Goal: Navigation & Orientation: Find specific page/section

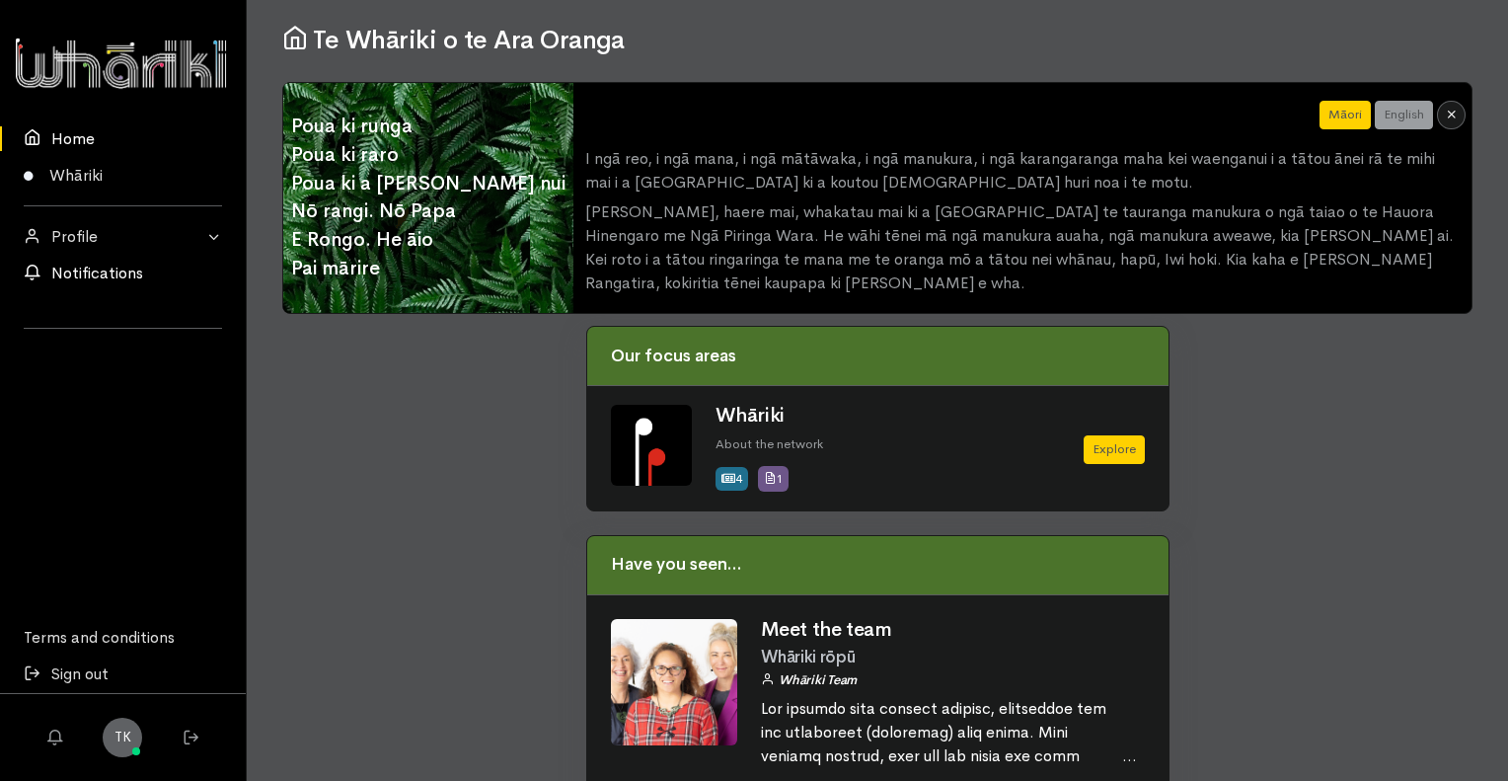
click at [84, 279] on link "Notifications" at bounding box center [123, 274] width 246 height 37
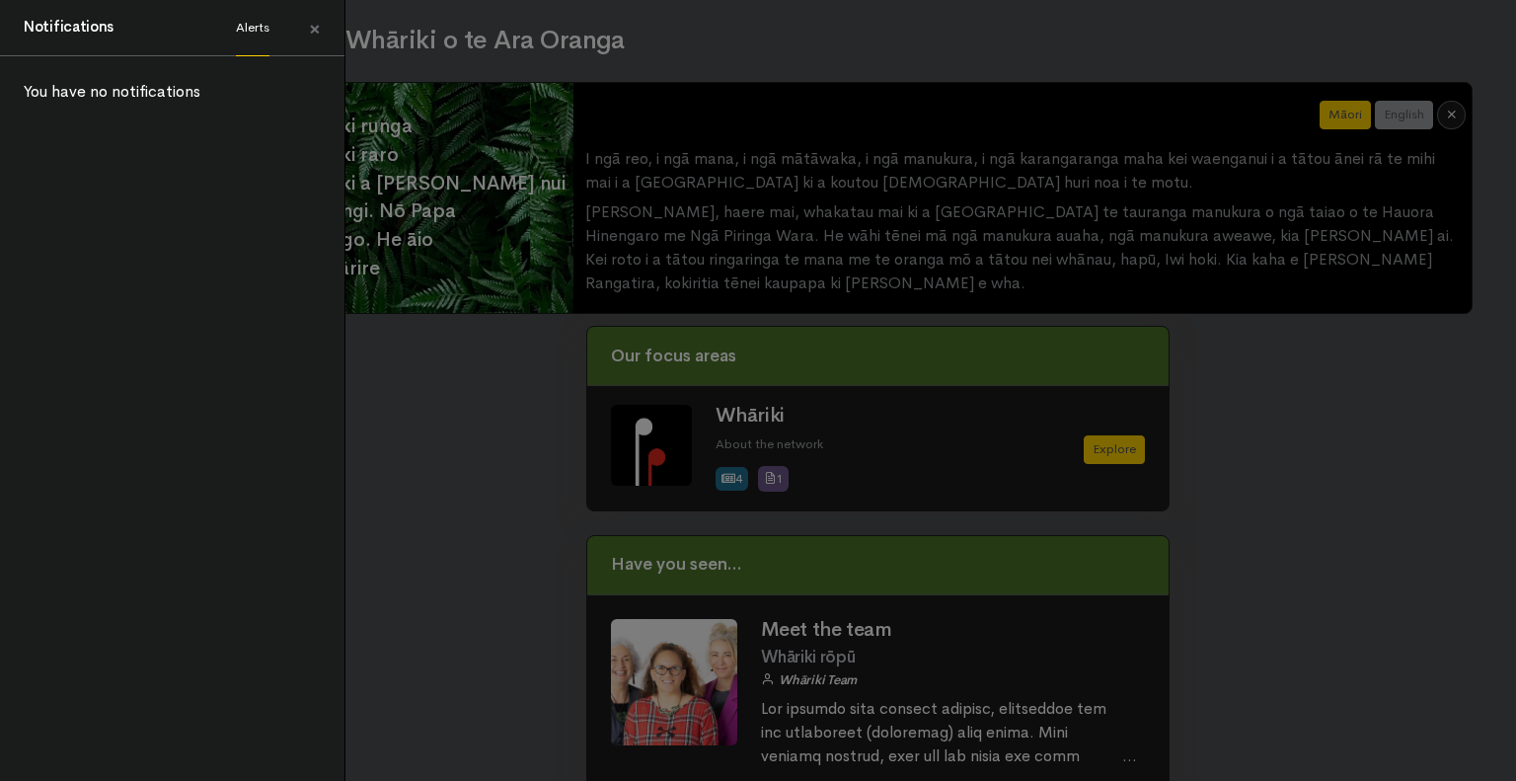
click at [257, 33] on link "Alerts" at bounding box center [253, 28] width 34 height 56
click at [319, 34] on span "×" at bounding box center [315, 29] width 12 height 29
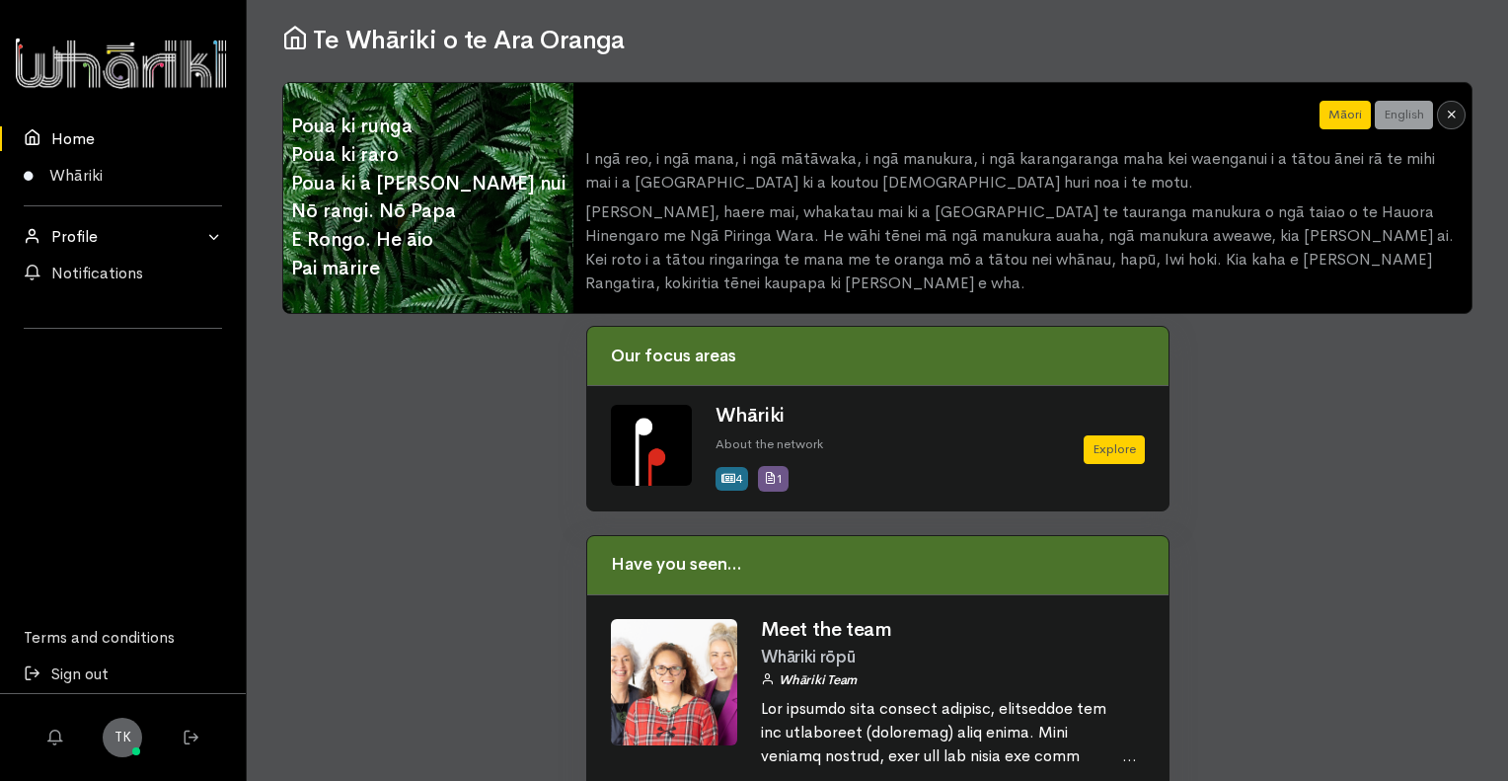
click at [102, 234] on link "Profile" at bounding box center [123, 236] width 246 height 37
click at [118, 271] on link "My Profile" at bounding box center [123, 274] width 246 height 37
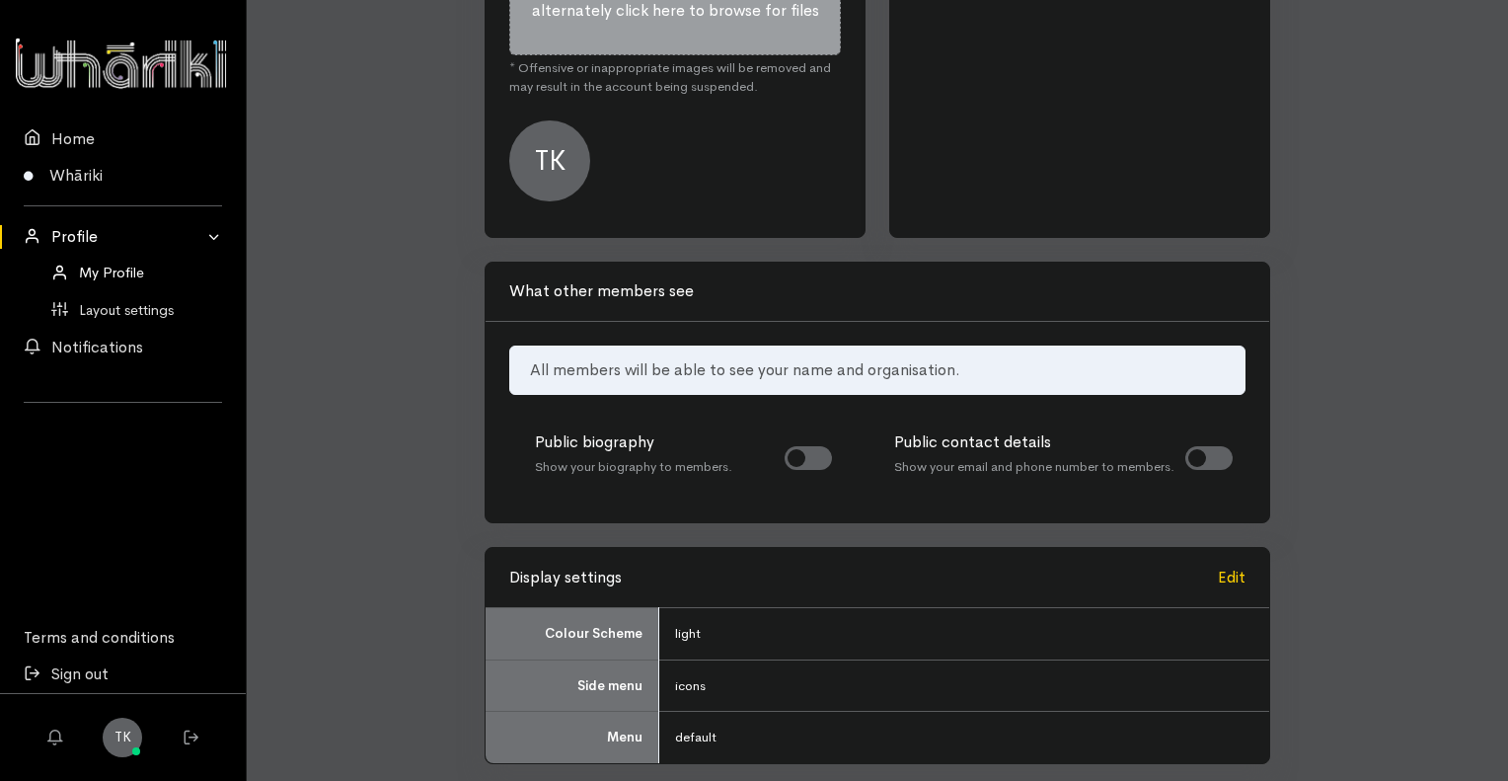
scroll to position [799, 0]
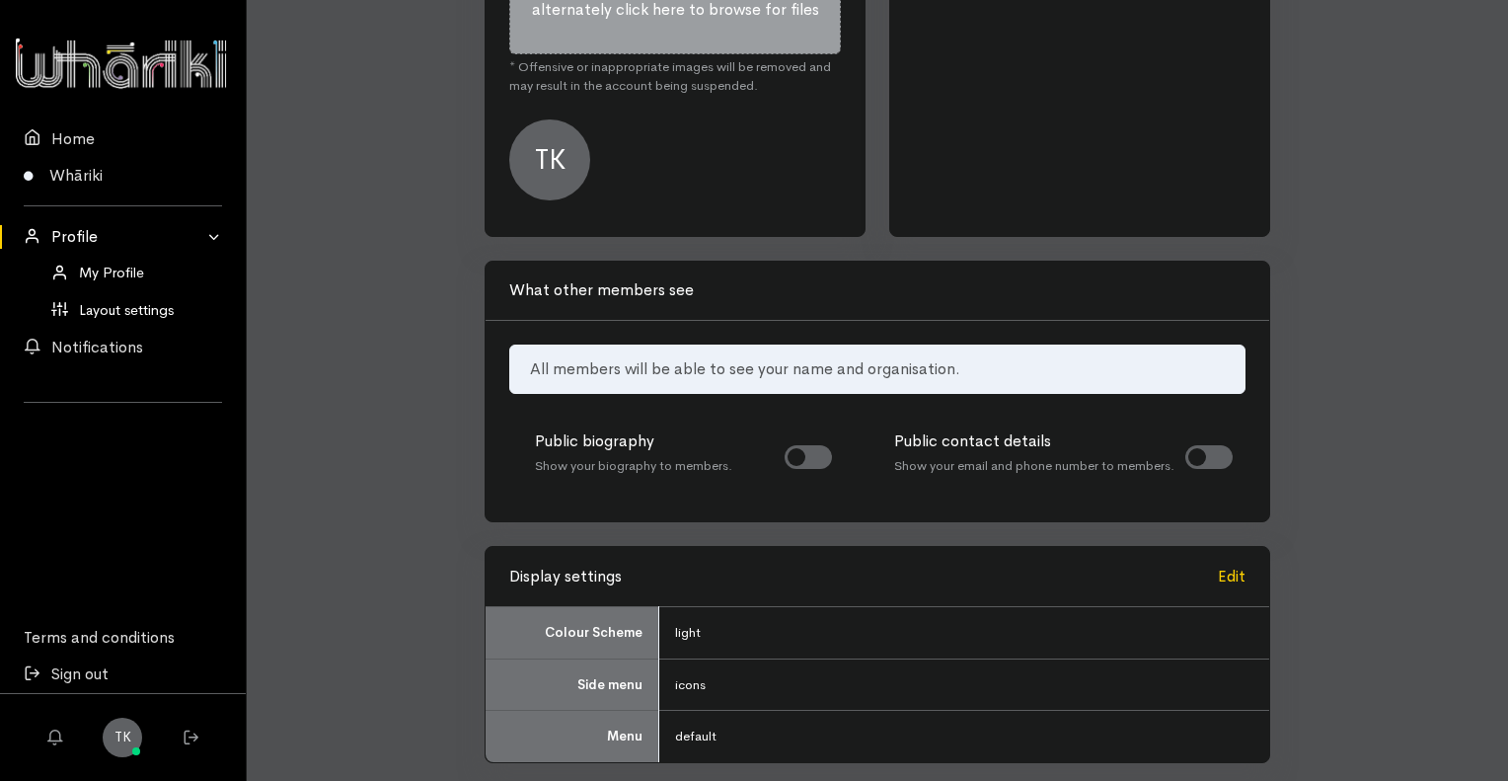
click at [84, 307] on link "Layout settings" at bounding box center [123, 310] width 246 height 37
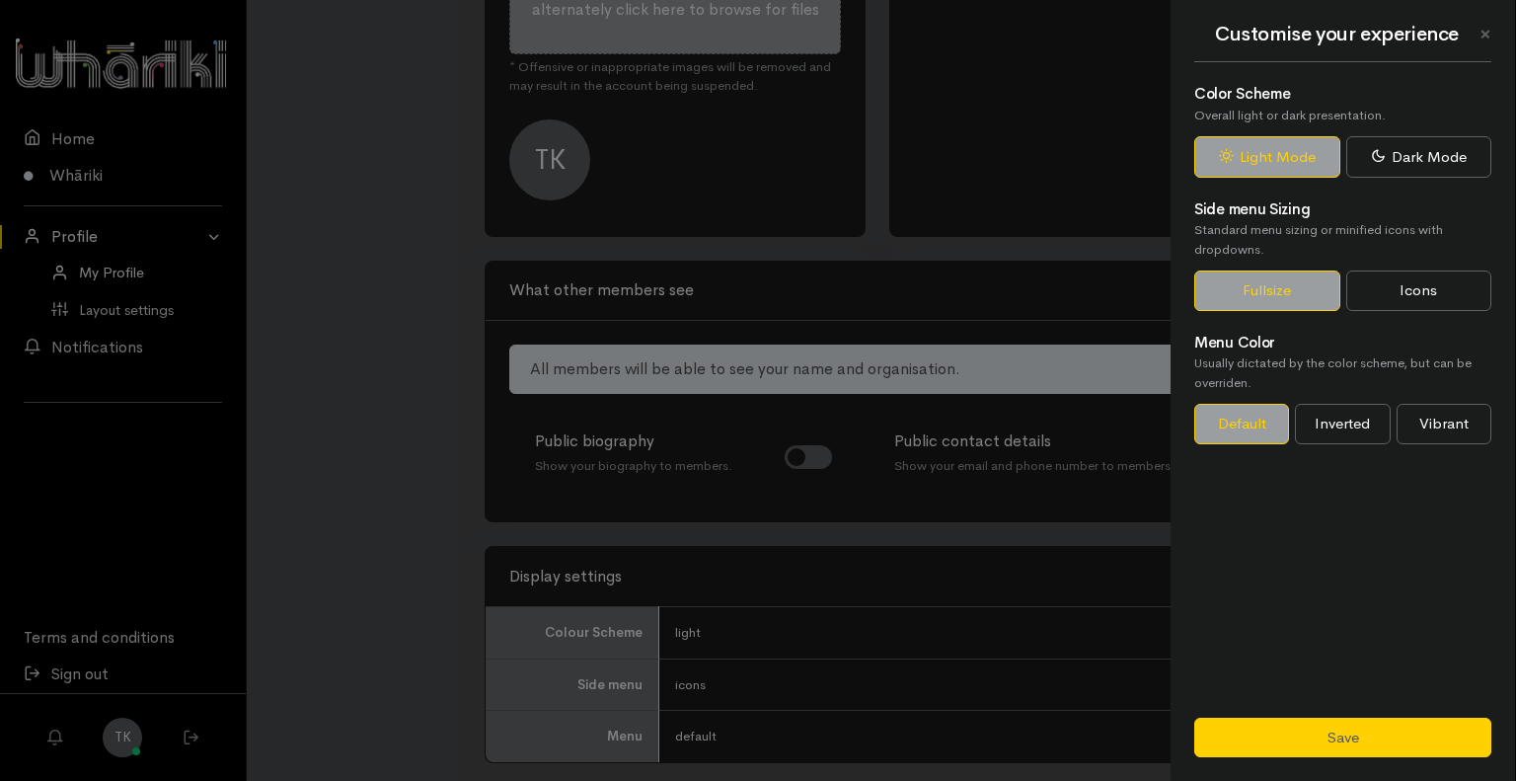
click at [445, 384] on div "× Customise your experience Color Scheme Overall light or dark presentation. Li…" at bounding box center [758, 390] width 1516 height 781
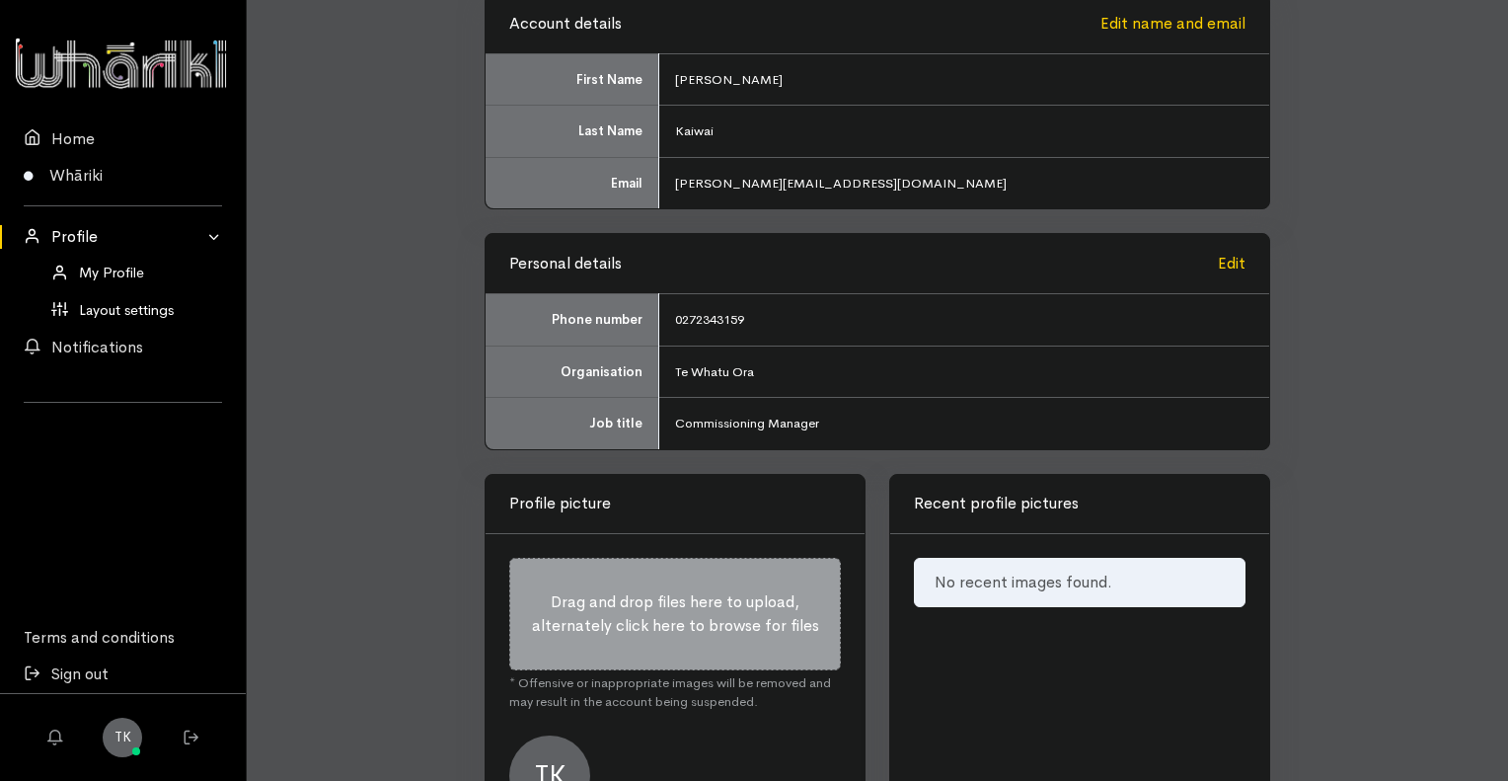
scroll to position [0, 0]
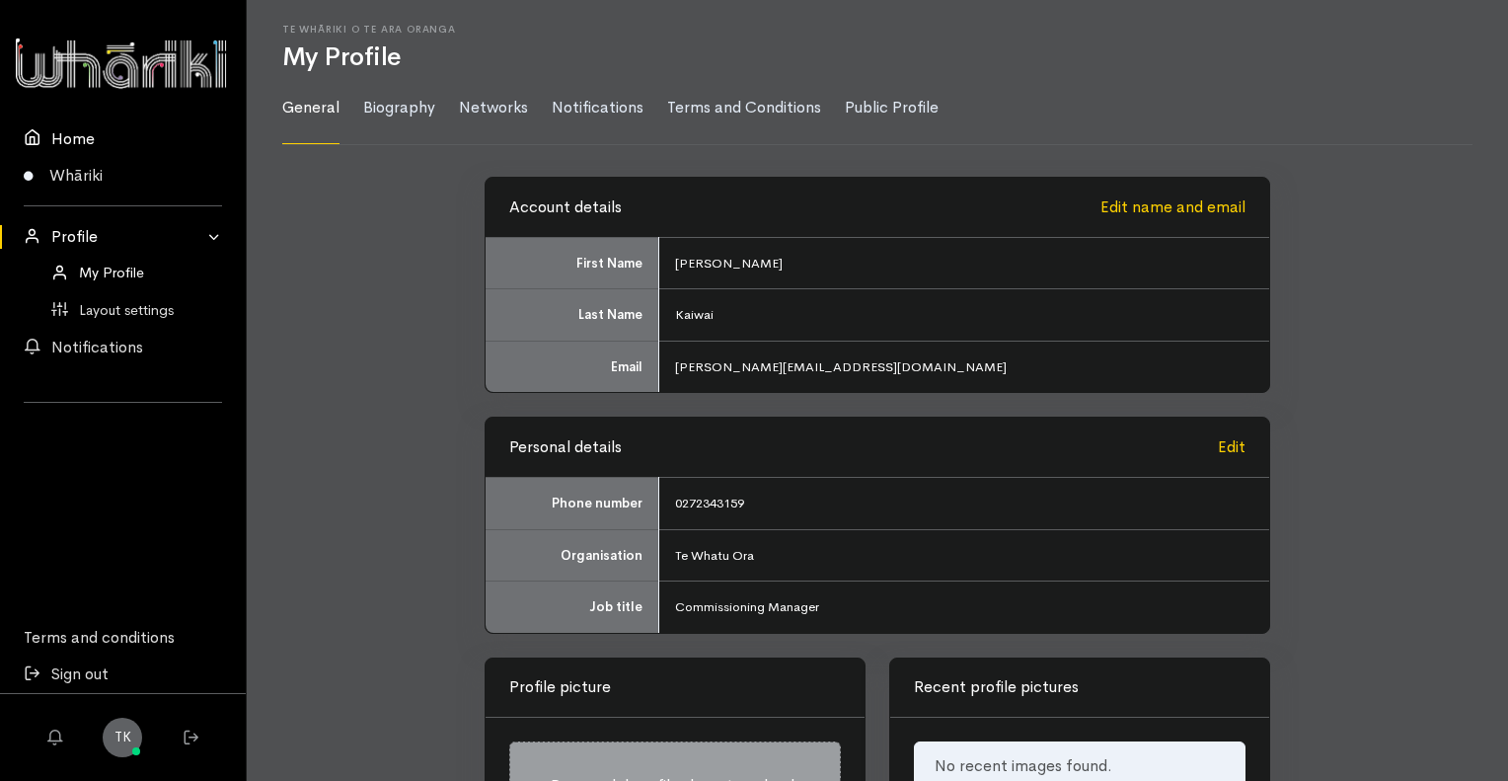
click at [80, 143] on link "Home" at bounding box center [123, 138] width 246 height 37
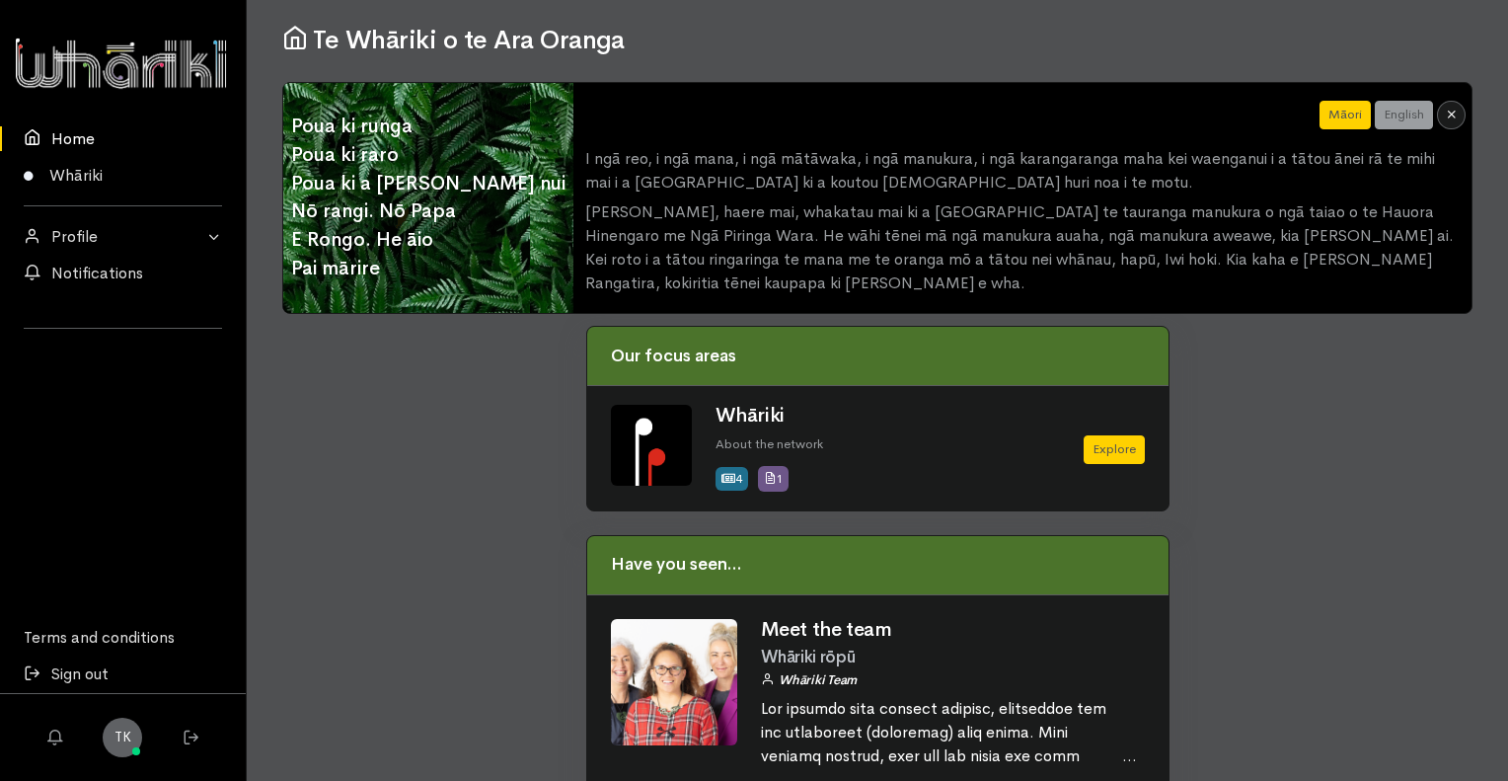
click at [134, 68] on div at bounding box center [122, 63] width 217 height 63
click at [89, 169] on link "Whāriki" at bounding box center [123, 175] width 246 height 37
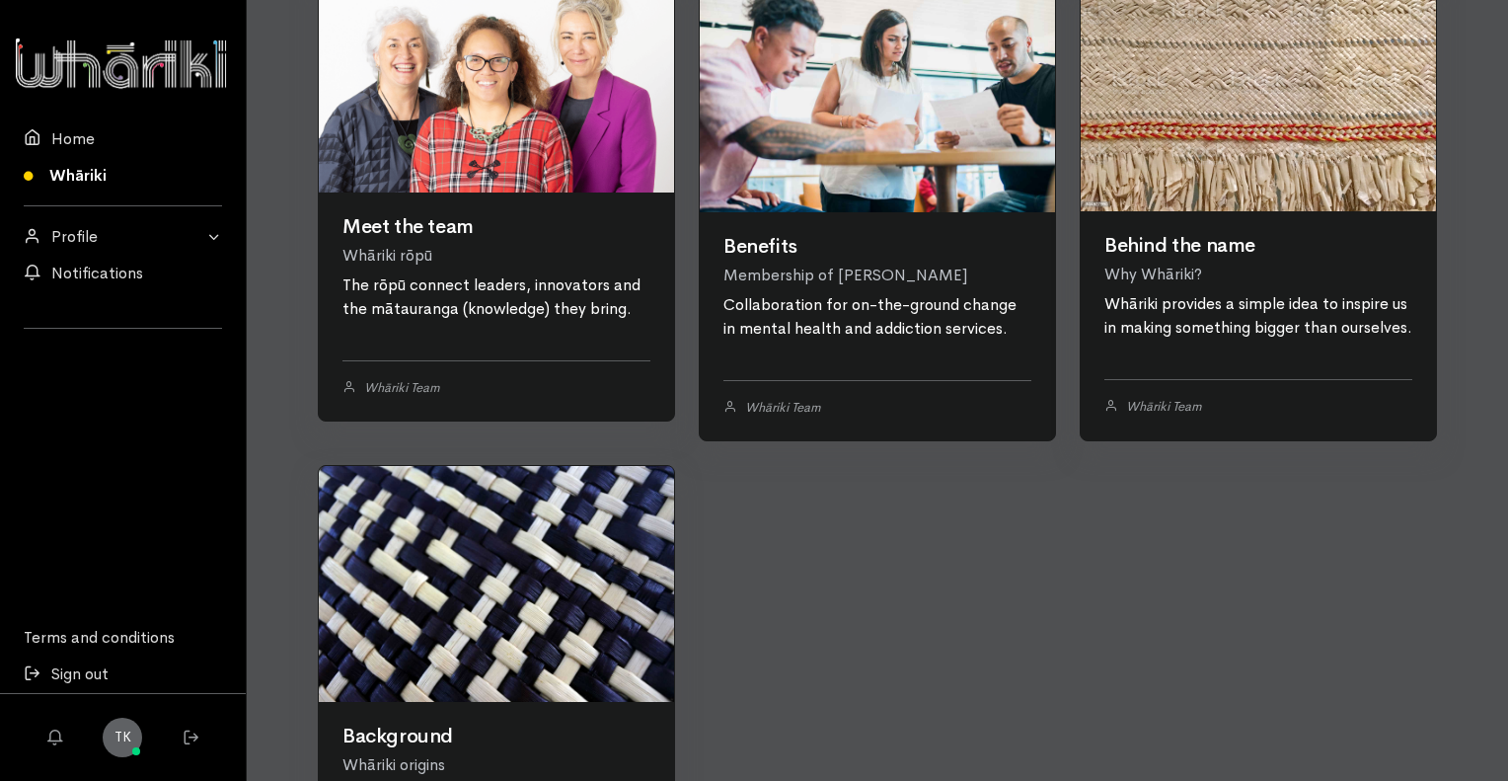
scroll to position [385, 0]
click at [827, 213] on link at bounding box center [877, 94] width 355 height 237
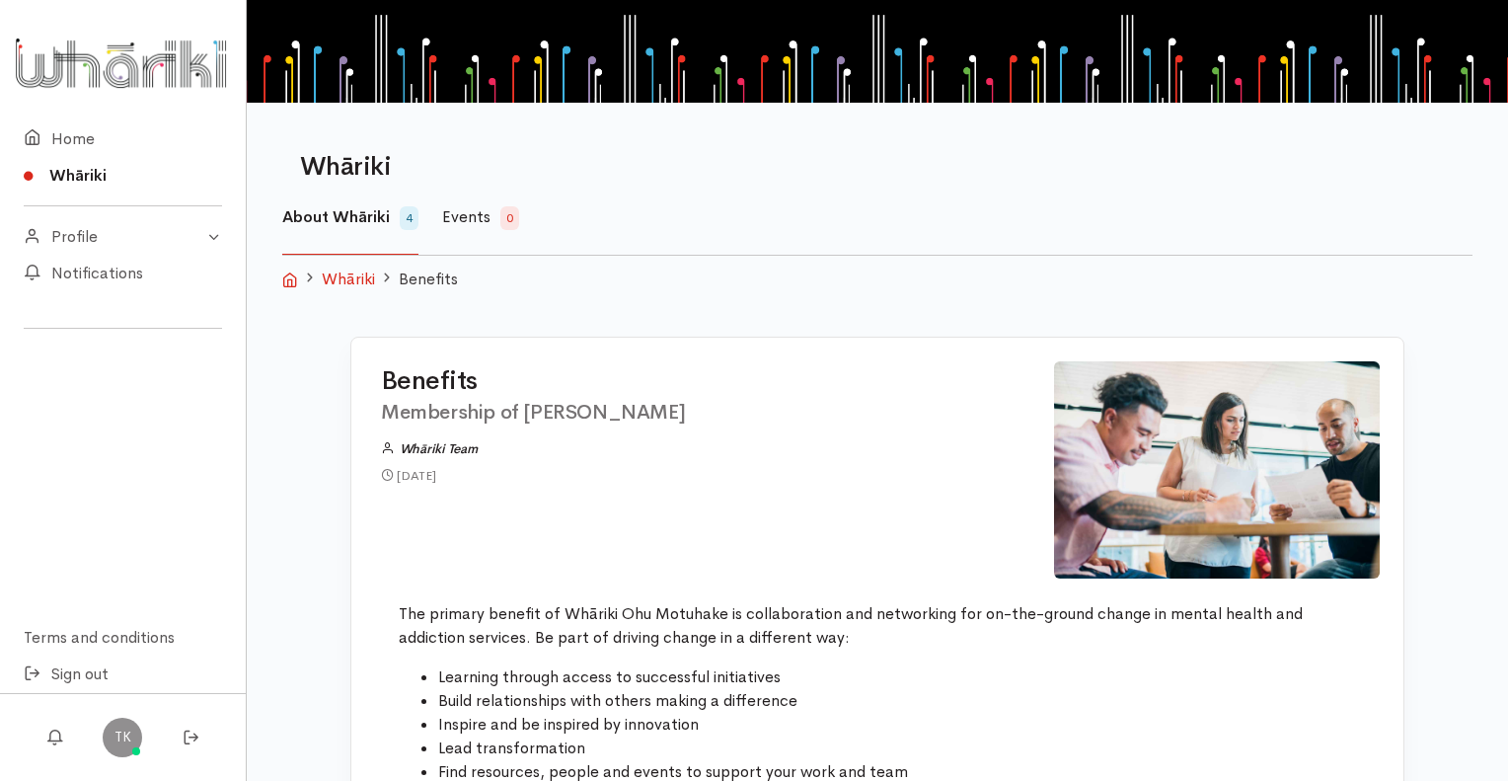
click at [466, 209] on span "Events" at bounding box center [466, 216] width 48 height 21
